Goal: Task Accomplishment & Management: Use online tool/utility

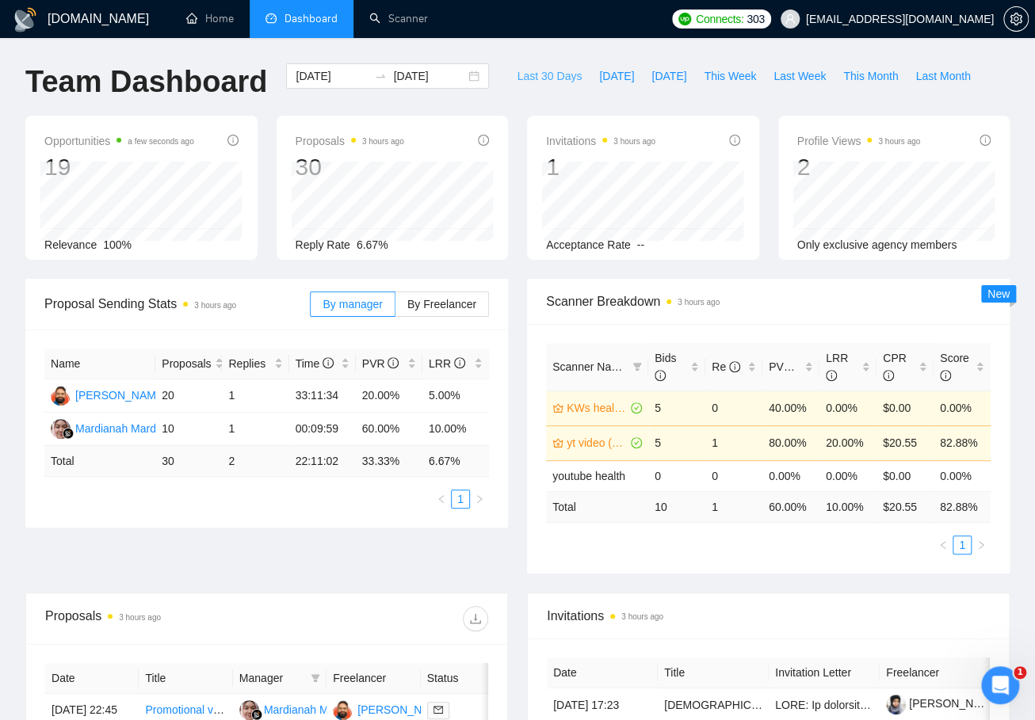
click at [543, 74] on span "Last 30 Days" at bounding box center [549, 75] width 65 height 17
type input "[DATE]"
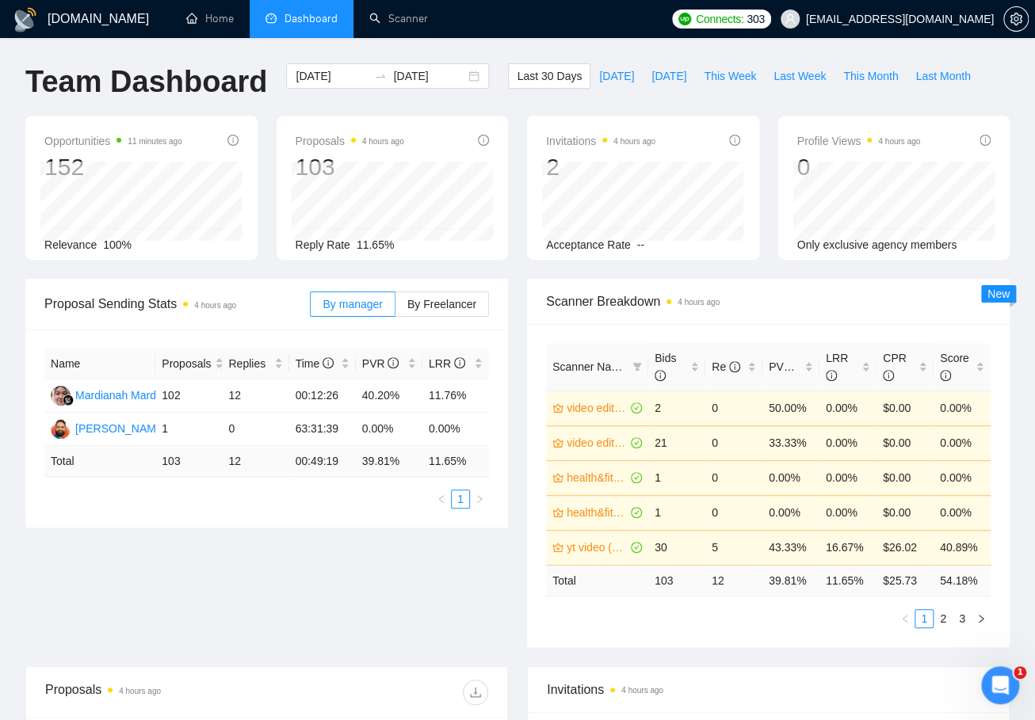
click at [895, 74] on div "[DOMAIN_NAME] Home Dashboard Scanner Connects: 303 [EMAIL_ADDRESS][DOMAIN_NAME]…" at bounding box center [517, 646] width 1035 height 1293
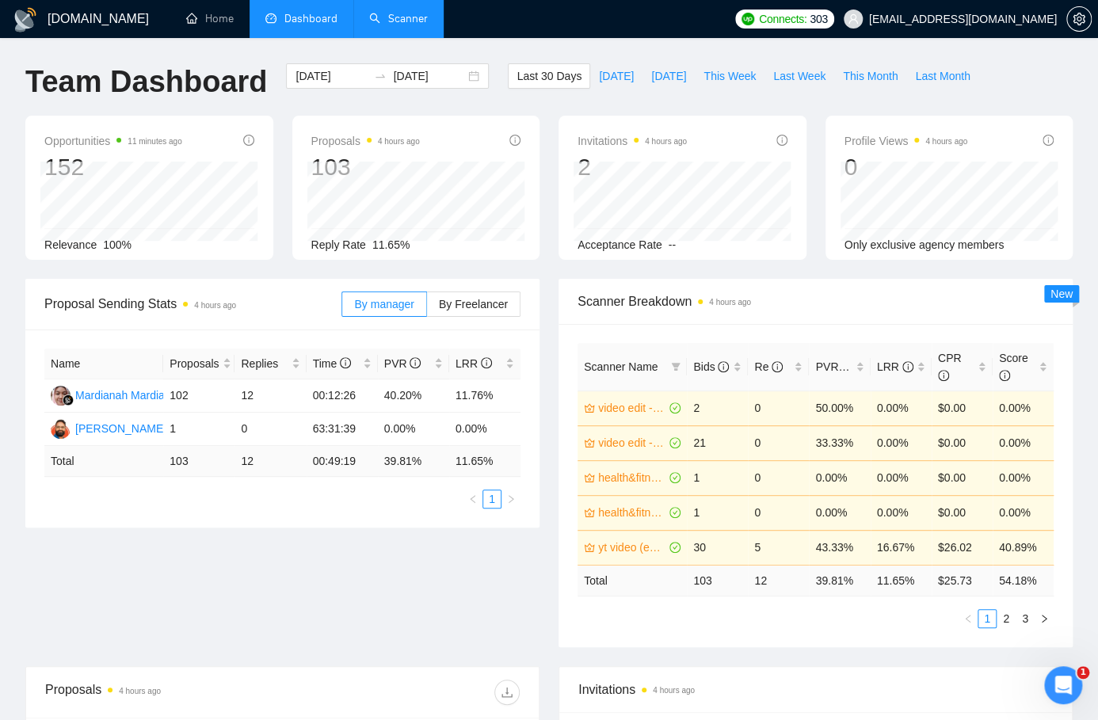
click at [397, 20] on link "Scanner" at bounding box center [398, 18] width 59 height 13
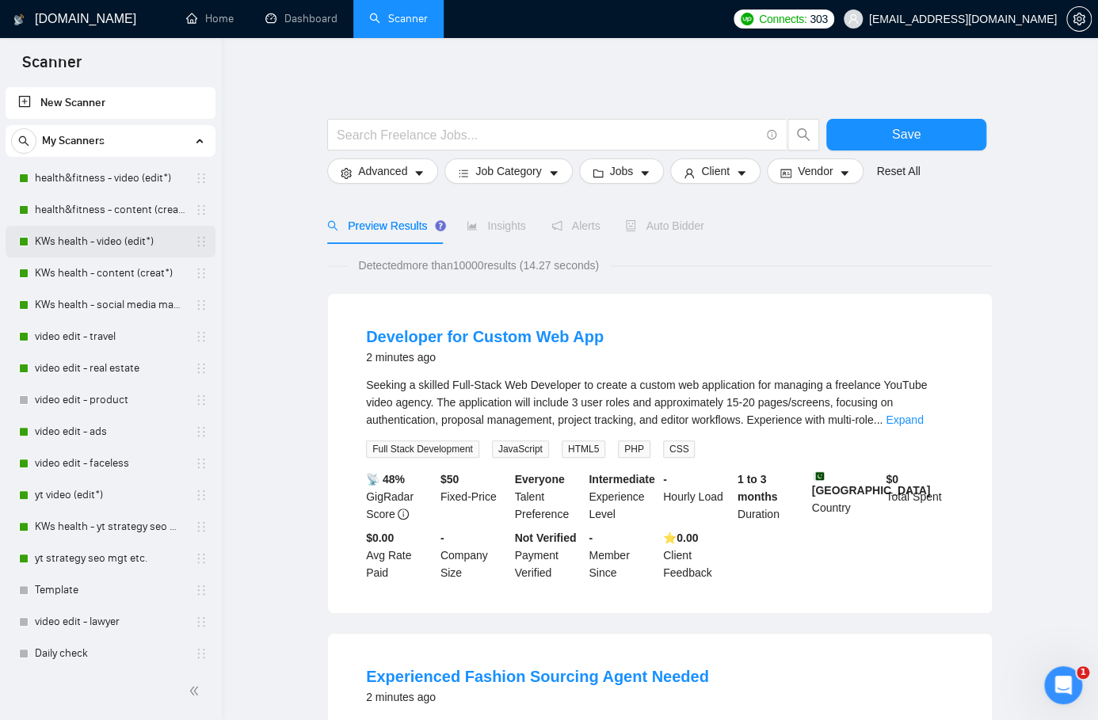
click at [63, 243] on link "KWs health - video (edit*)" at bounding box center [110, 242] width 151 height 32
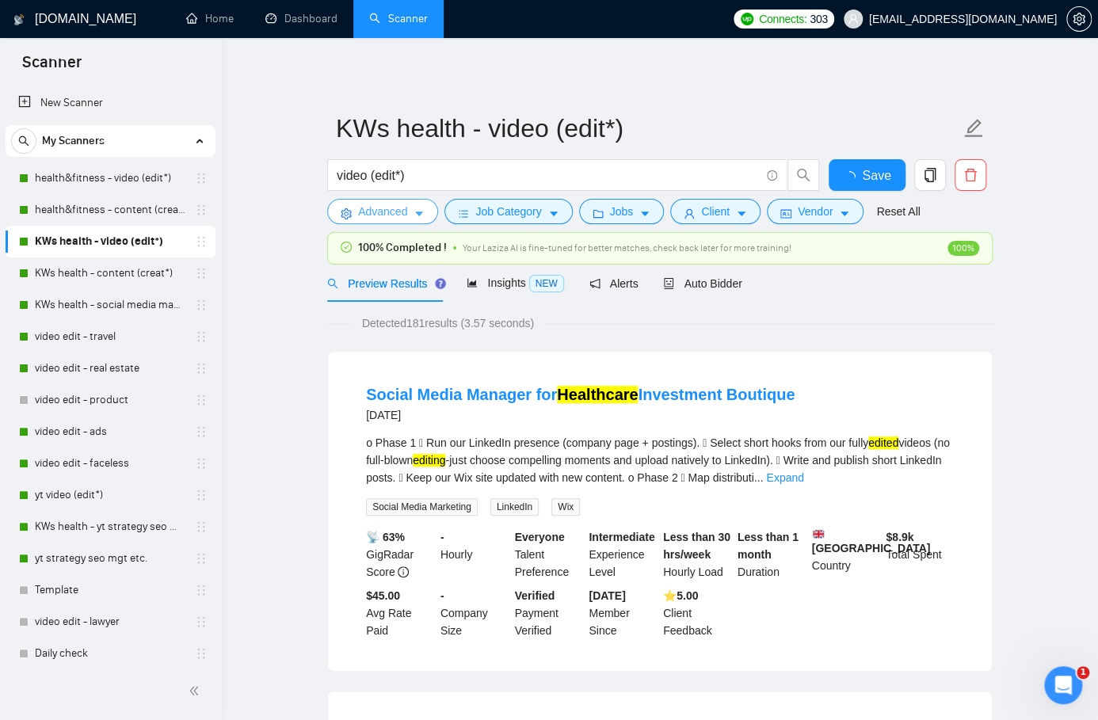
click at [410, 208] on button "Advanced" at bounding box center [382, 211] width 111 height 25
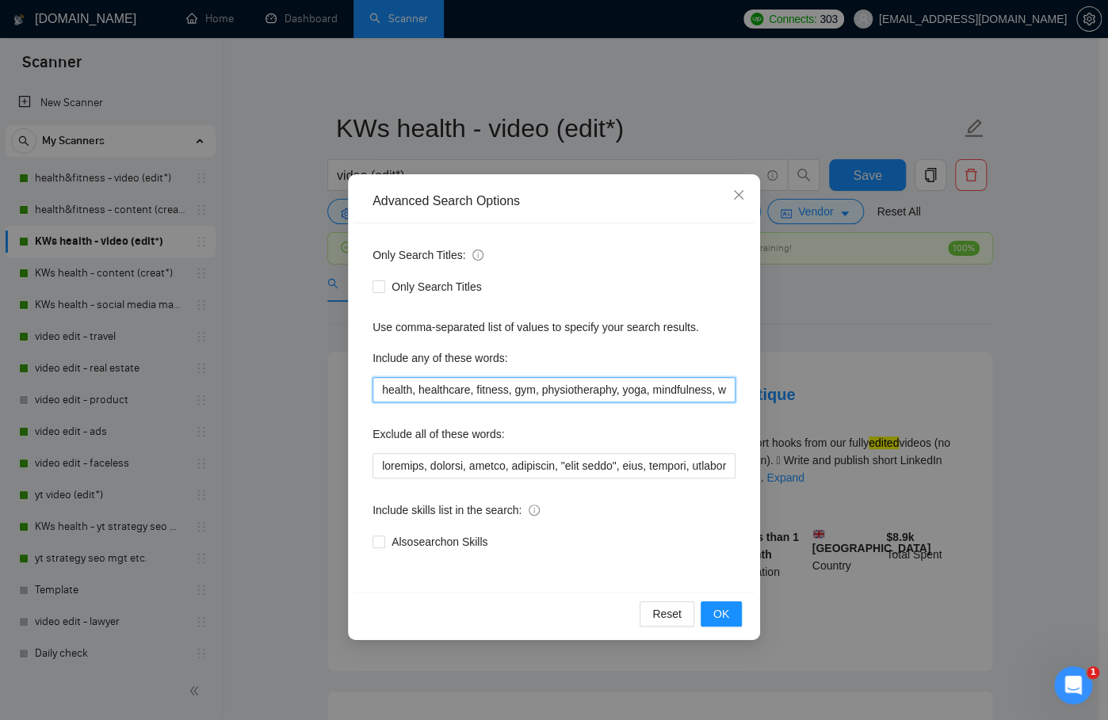
drag, startPoint x: 411, startPoint y: 393, endPoint x: 763, endPoint y: 429, distance: 353.6
click at [414, 394] on input "health, healthcare, fitness, gym, physiotheraphy, yoga, mindfulness, wellness, …" at bounding box center [553, 389] width 363 height 25
click at [626, 389] on input "health, healthcare, fitness, gym, physiotheraphy, yoga, mindfulness, wellness, …" at bounding box center [553, 389] width 363 height 25
